Goal: Transaction & Acquisition: Purchase product/service

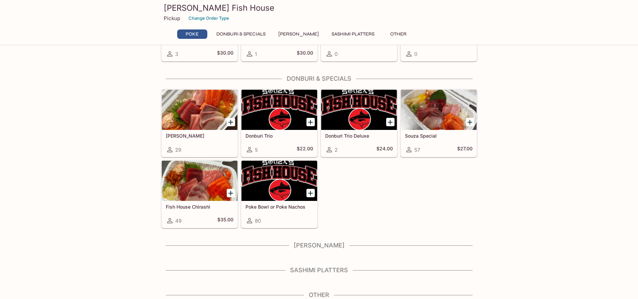
scroll to position [114, 0]
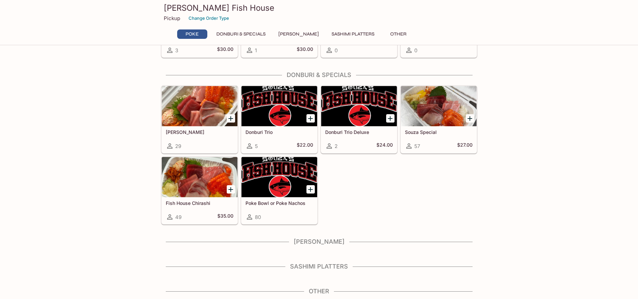
click at [319, 241] on h4 "[PERSON_NAME]" at bounding box center [319, 241] width 316 height 7
drag, startPoint x: 333, startPoint y: 267, endPoint x: 341, endPoint y: 265, distance: 8.3
click at [334, 267] on h4 "Sashimi Platters" at bounding box center [319, 266] width 316 height 7
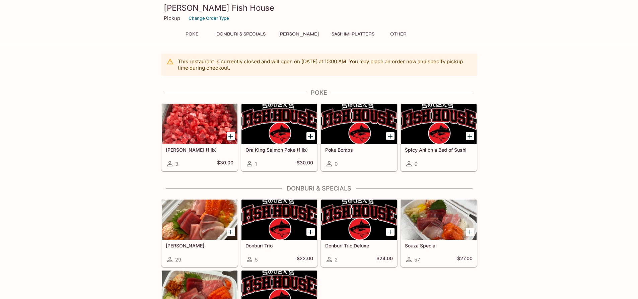
click at [262, 37] on button "Donburi & Specials" at bounding box center [241, 33] width 57 height 9
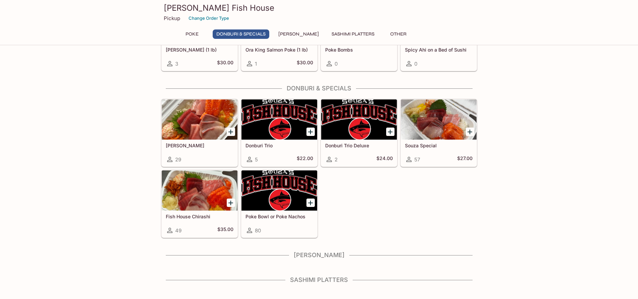
scroll to position [114, 0]
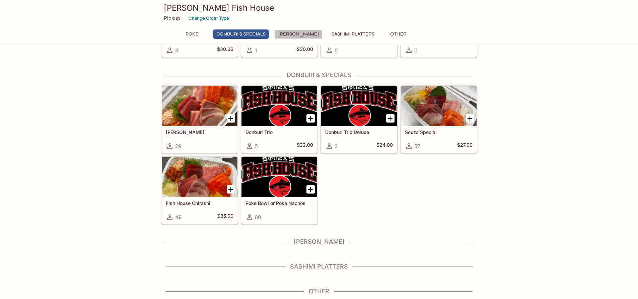
click at [301, 32] on button "[PERSON_NAME]" at bounding box center [299, 33] width 48 height 9
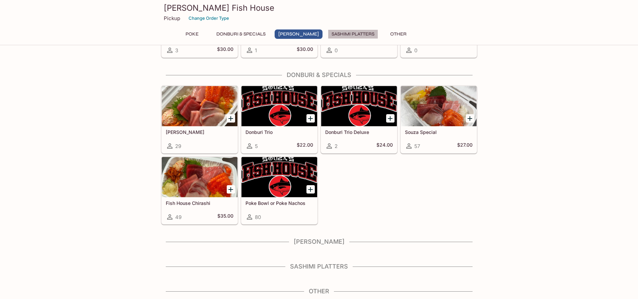
click at [332, 33] on button "Sashimi Platters" at bounding box center [353, 33] width 50 height 9
click at [387, 34] on button "Other" at bounding box center [399, 33] width 30 height 9
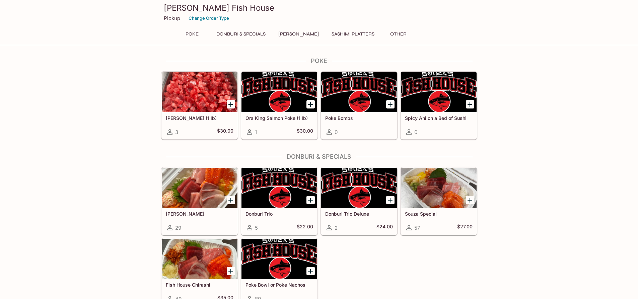
scroll to position [0, 0]
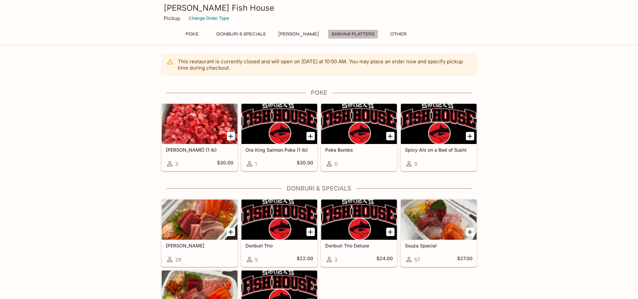
click at [361, 37] on button "Sashimi Platters" at bounding box center [353, 33] width 50 height 9
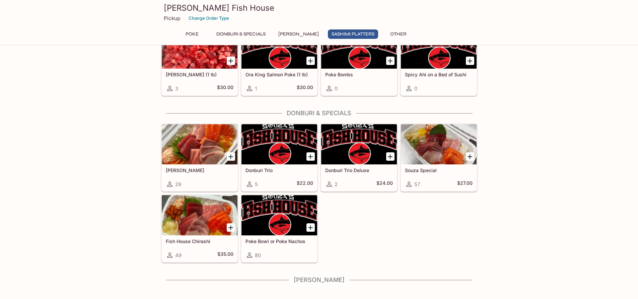
scroll to position [114, 0]
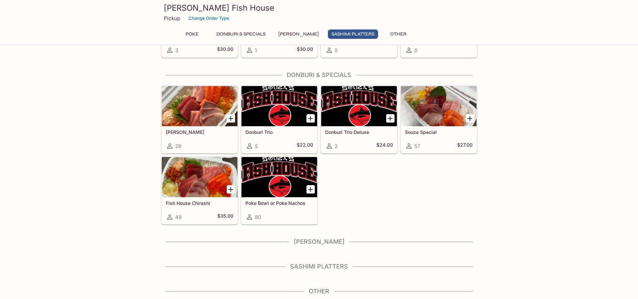
drag, startPoint x: 291, startPoint y: 39, endPoint x: 280, endPoint y: 45, distance: 12.6
click at [291, 40] on div "Poke Donburi & Specials Sushi Cakes Sashimi Platters Other" at bounding box center [320, 35] width 290 height 13
click at [243, 37] on button "Donburi & Specials" at bounding box center [241, 33] width 57 height 9
click at [198, 34] on button "Poke" at bounding box center [192, 33] width 30 height 9
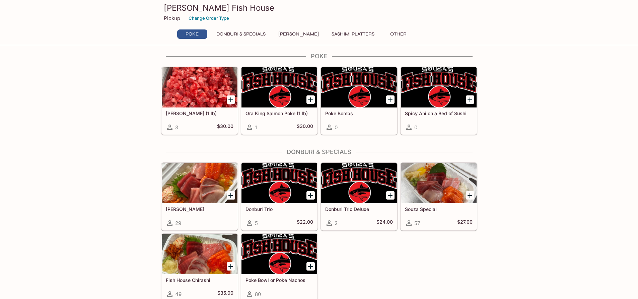
scroll to position [32, 0]
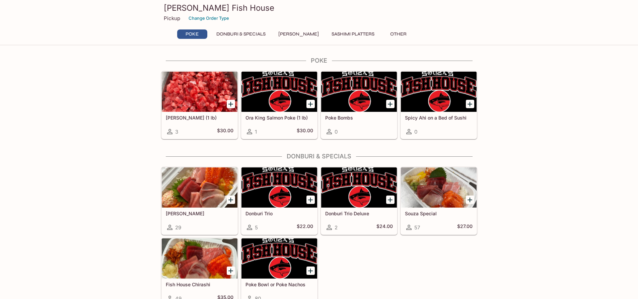
click at [238, 36] on button "Donburi & Specials" at bounding box center [241, 33] width 57 height 9
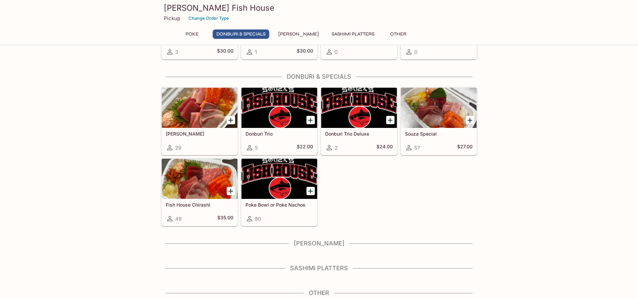
scroll to position [114, 0]
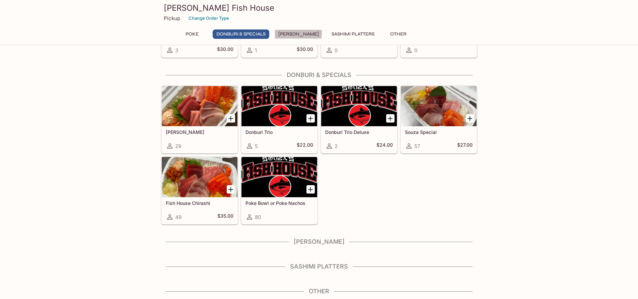
click at [299, 34] on button "[PERSON_NAME]" at bounding box center [299, 33] width 48 height 9
click at [328, 33] on button "Sashimi Platters" at bounding box center [353, 33] width 50 height 9
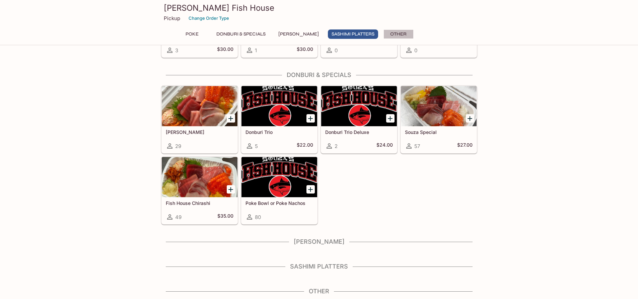
click at [393, 33] on button "Other" at bounding box center [399, 33] width 30 height 9
click at [319, 242] on h4 "[PERSON_NAME]" at bounding box center [319, 241] width 316 height 7
click at [323, 290] on h4 "Other" at bounding box center [319, 291] width 316 height 7
click at [331, 286] on div "This restaurant is currently closed and will open [DATE] at 10:00 AM . You may …" at bounding box center [320, 119] width 322 height 359
click at [274, 199] on div "Poke Bowl or Poke Nachos 80" at bounding box center [280, 210] width 76 height 27
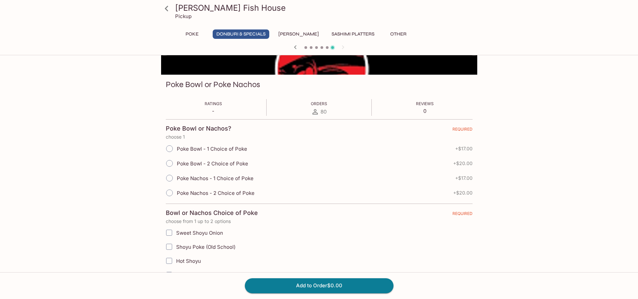
scroll to position [5, 0]
